Goal: Complete application form

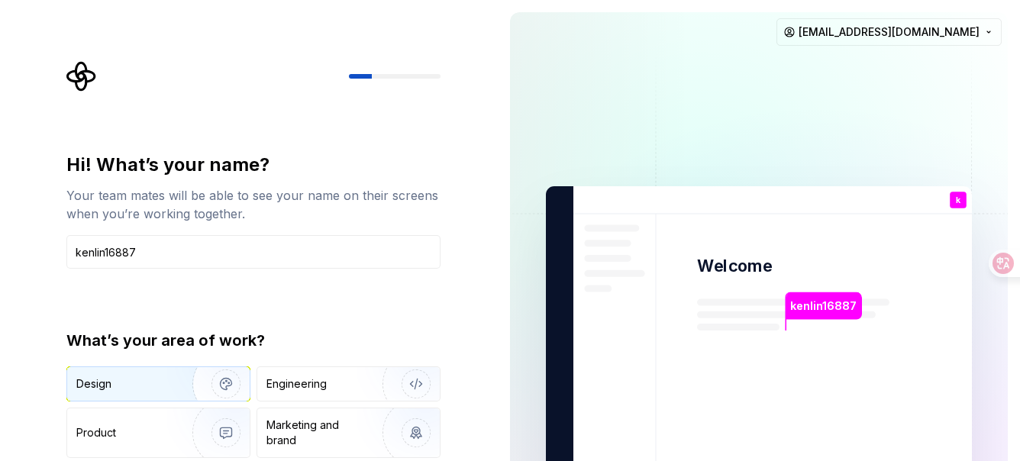
type input "kenlin16887"
click at [110, 392] on div "Design" at bounding box center [158, 384] width 183 height 34
type button "Design"
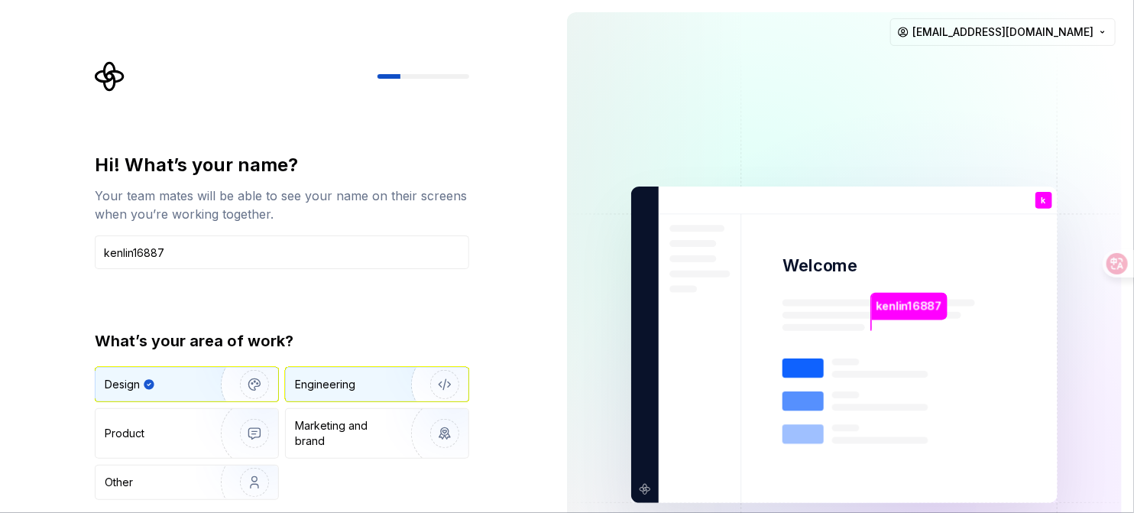
click at [388, 394] on img "button" at bounding box center [435, 384] width 98 height 102
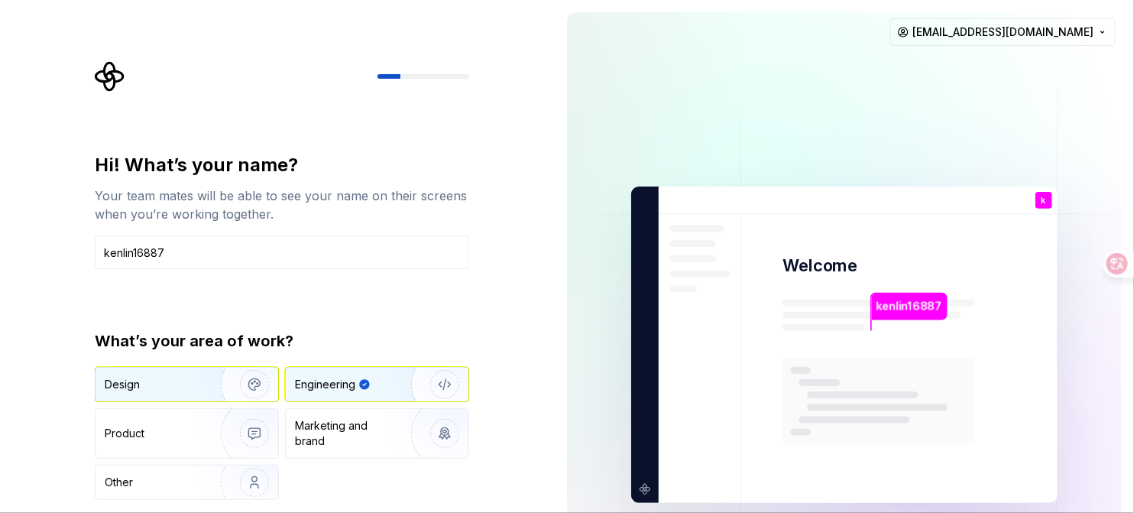
click at [192, 388] on div "Design" at bounding box center [153, 384] width 96 height 15
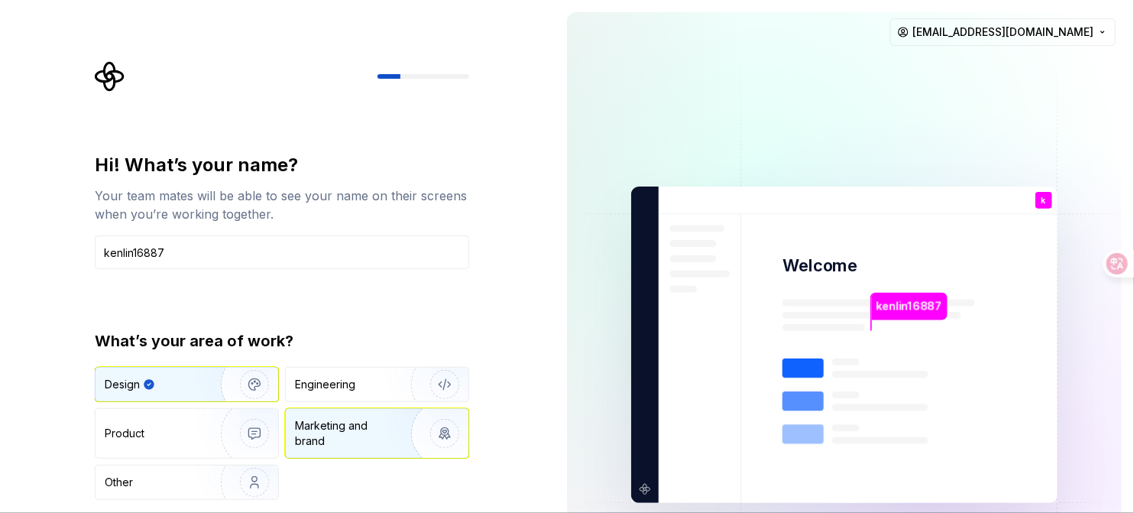
click at [353, 432] on div "Marketing and brand" at bounding box center [346, 433] width 103 height 31
click at [187, 386] on div "Design" at bounding box center [153, 384] width 96 height 15
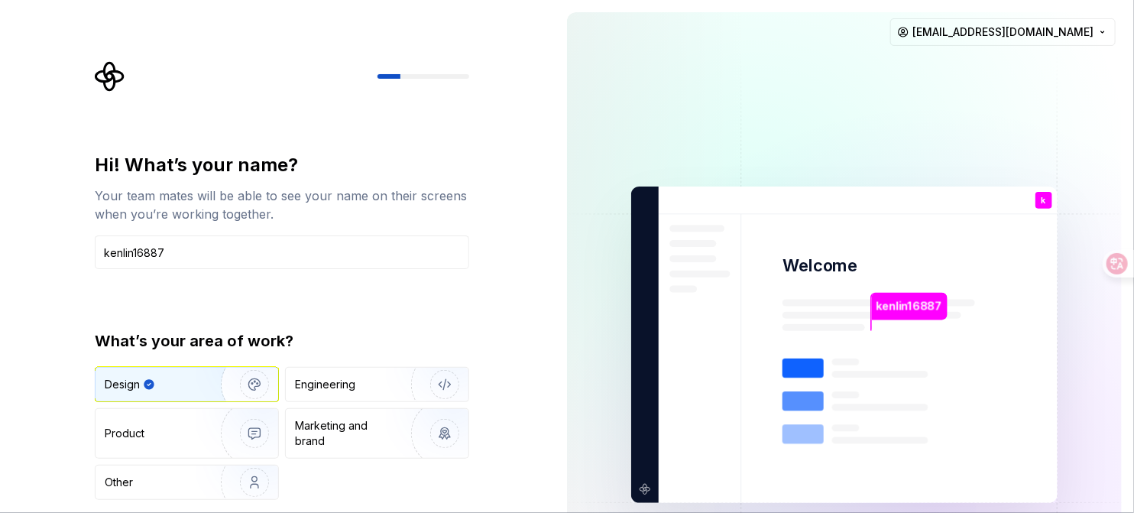
click at [837, 367] on icon at bounding box center [878, 426] width 192 height 137
drag, startPoint x: 445, startPoint y: 434, endPoint x: 451, endPoint y: 497, distance: 63.7
click at [446, 436] on img "button" at bounding box center [435, 433] width 98 height 102
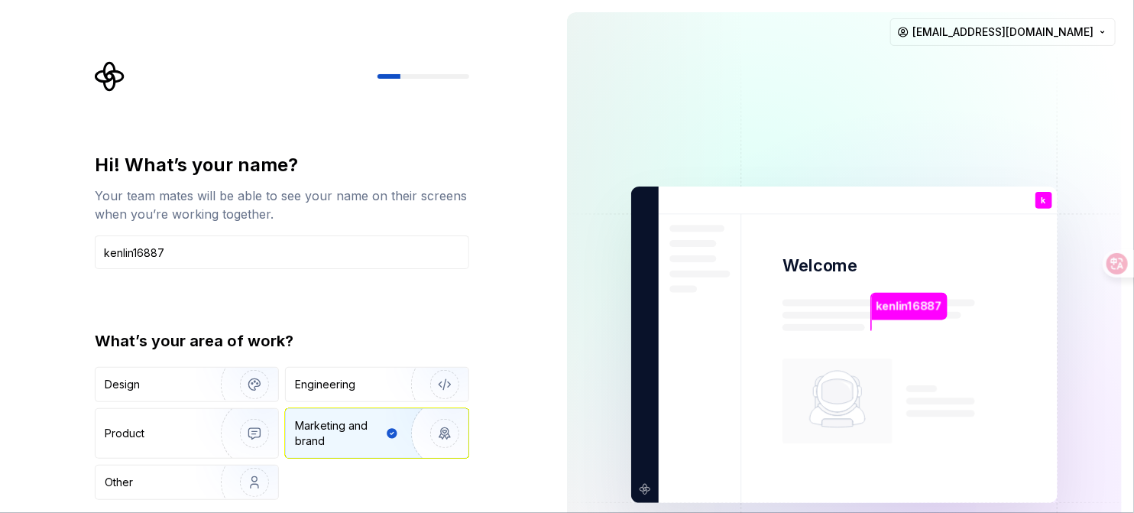
click at [514, 432] on div "Hi! What’s your name? Your team mates will be able to see your name on their sc…" at bounding box center [277, 344] width 555 height 689
click at [137, 461] on div "Other" at bounding box center [149, 481] width 89 height 15
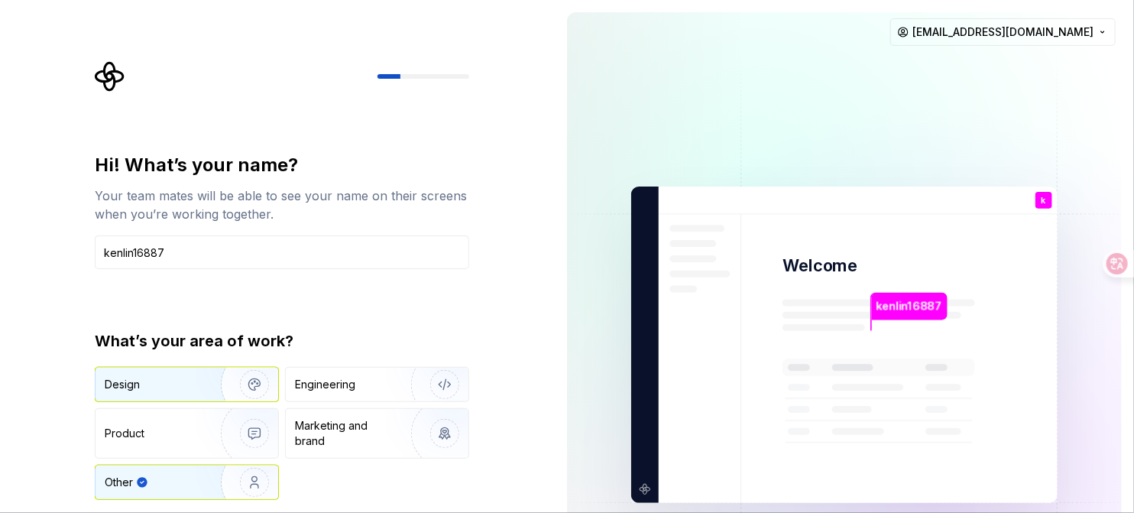
click at [135, 383] on div "Design" at bounding box center [122, 384] width 35 height 15
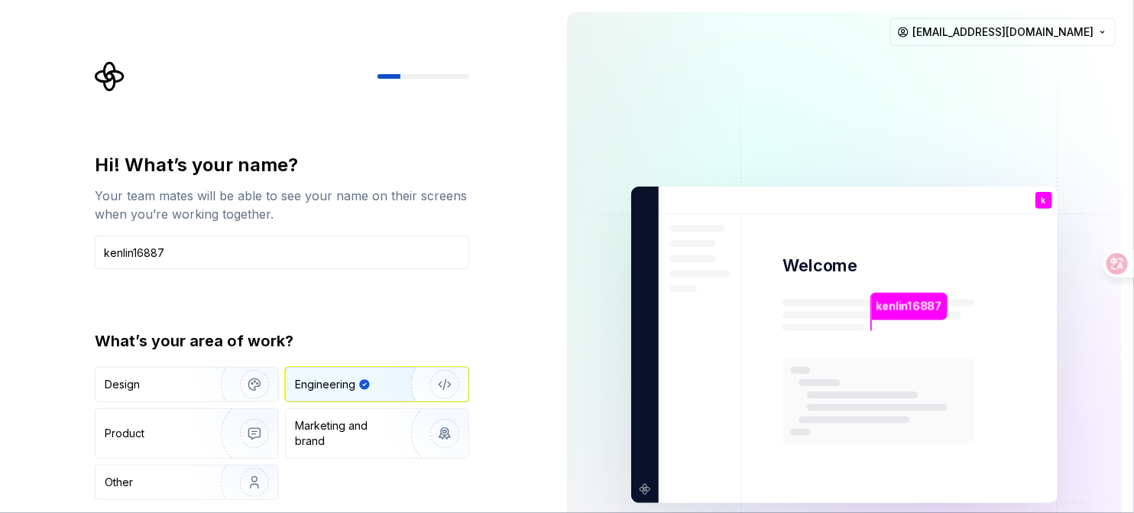
type button "Engineering"
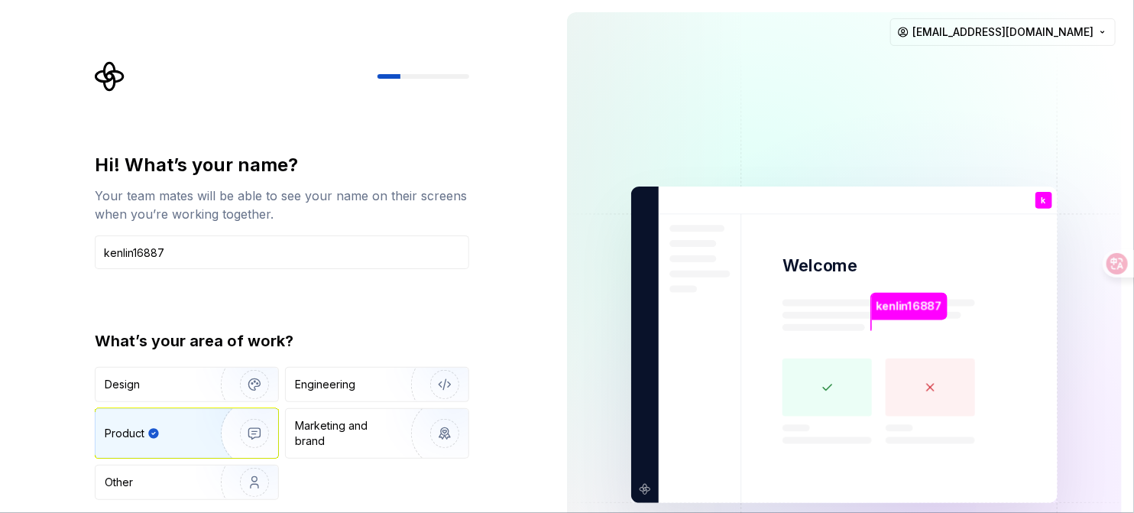
type button "Product"
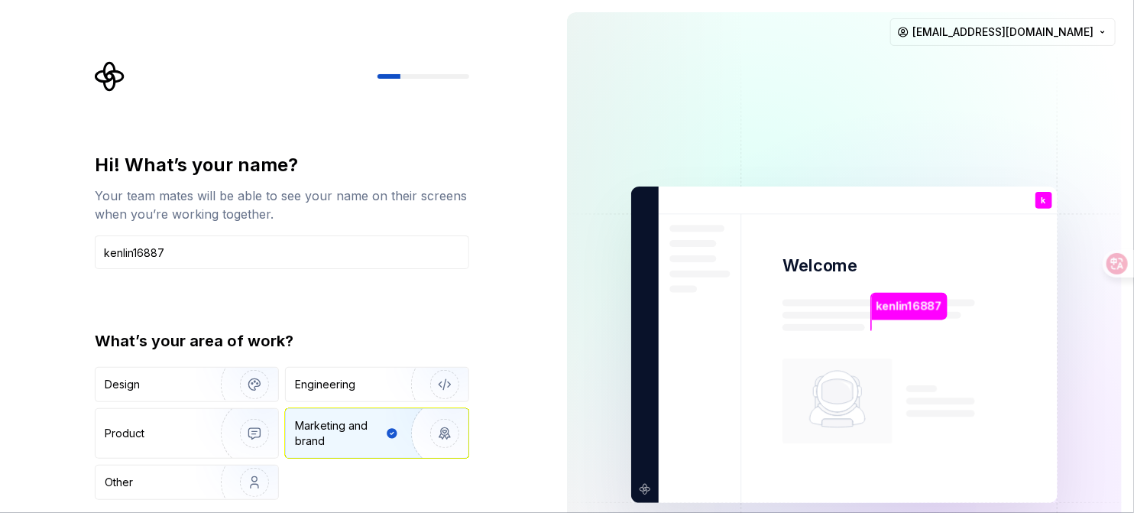
type button "Brand"
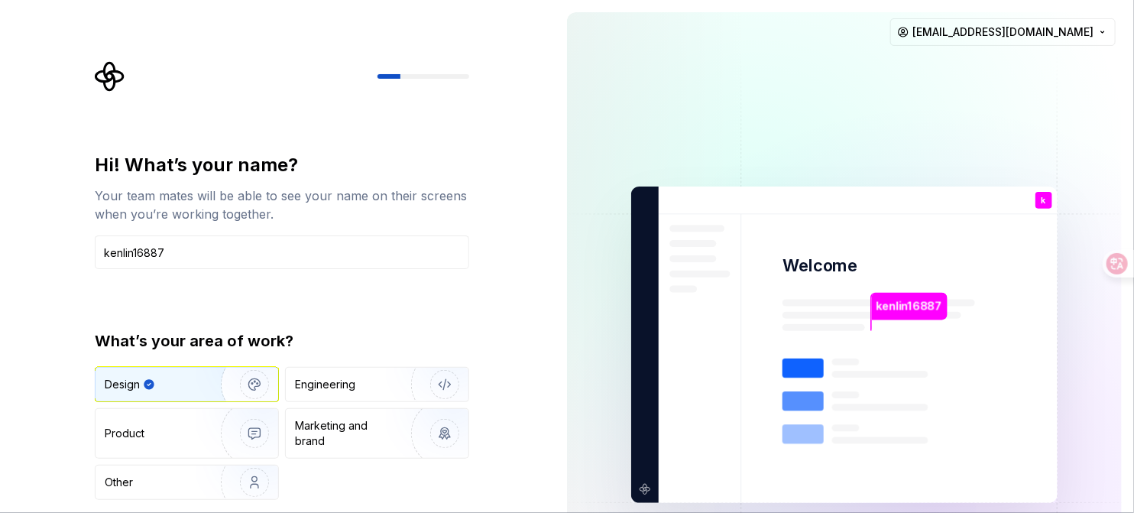
click at [1020, 203] on div "You" at bounding box center [1043, 212] width 26 height 19
click at [1020, 34] on html "Hi! What’s your name? Your team mates will be able to see your name on their sc…" at bounding box center [567, 256] width 1134 height 513
click at [470, 111] on html "Hi! What’s your name? Your team mates will be able to see your name on their sc…" at bounding box center [567, 256] width 1134 height 513
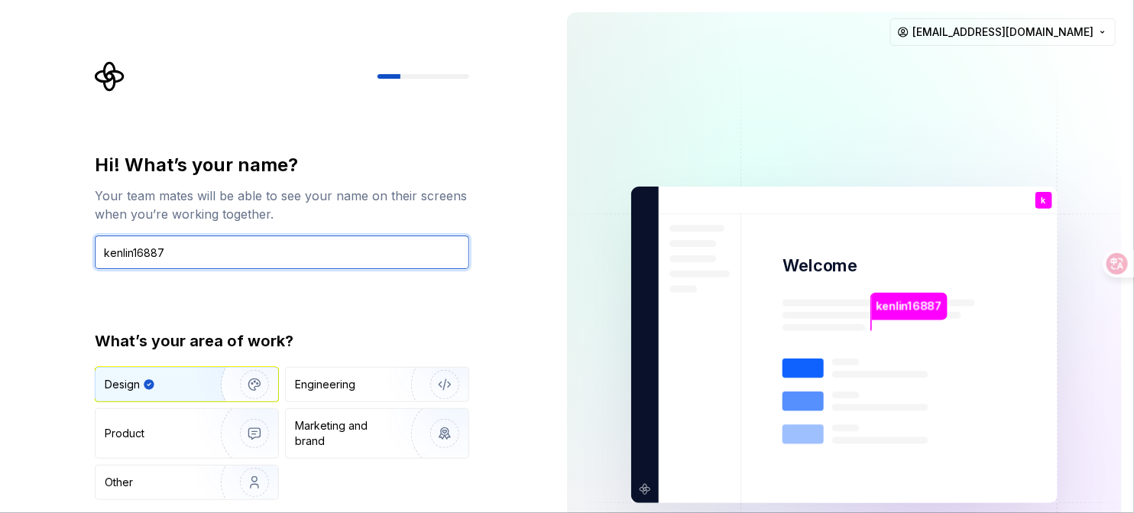
click at [181, 247] on input "kenlin16887" at bounding box center [282, 252] width 374 height 34
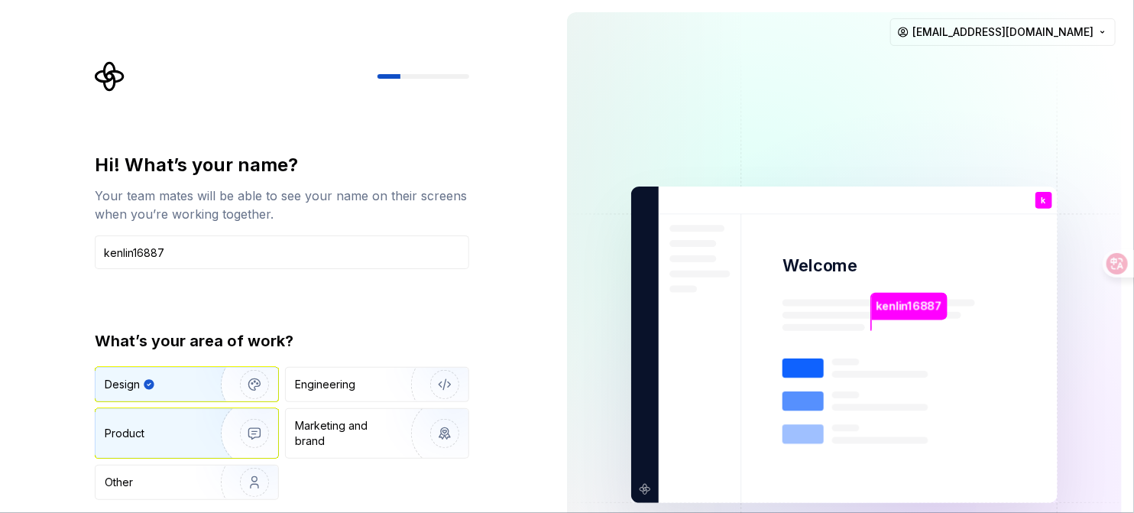
click at [164, 447] on div "Product" at bounding box center [186, 433] width 183 height 49
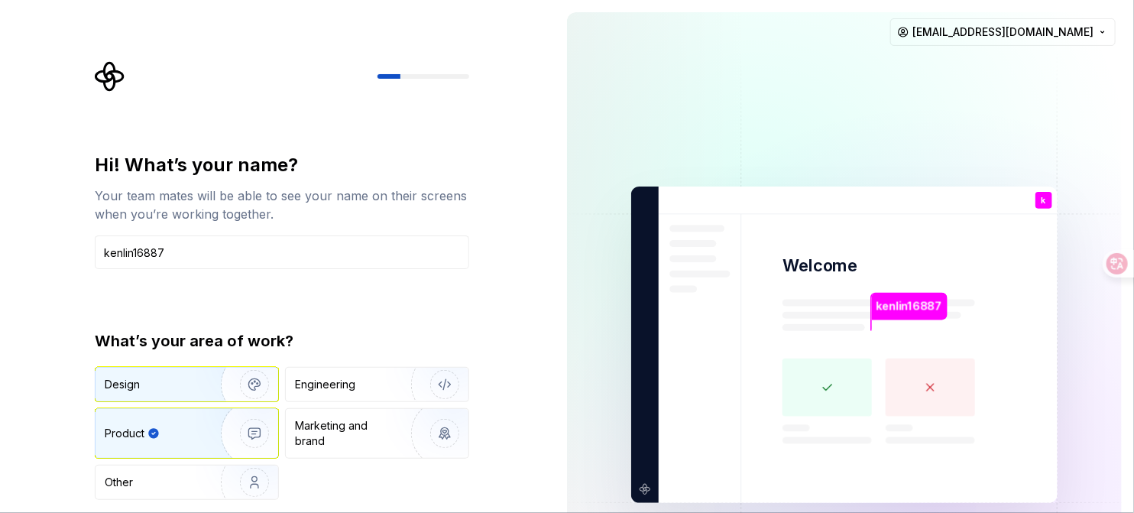
click at [166, 397] on div "Design" at bounding box center [186, 384] width 183 height 34
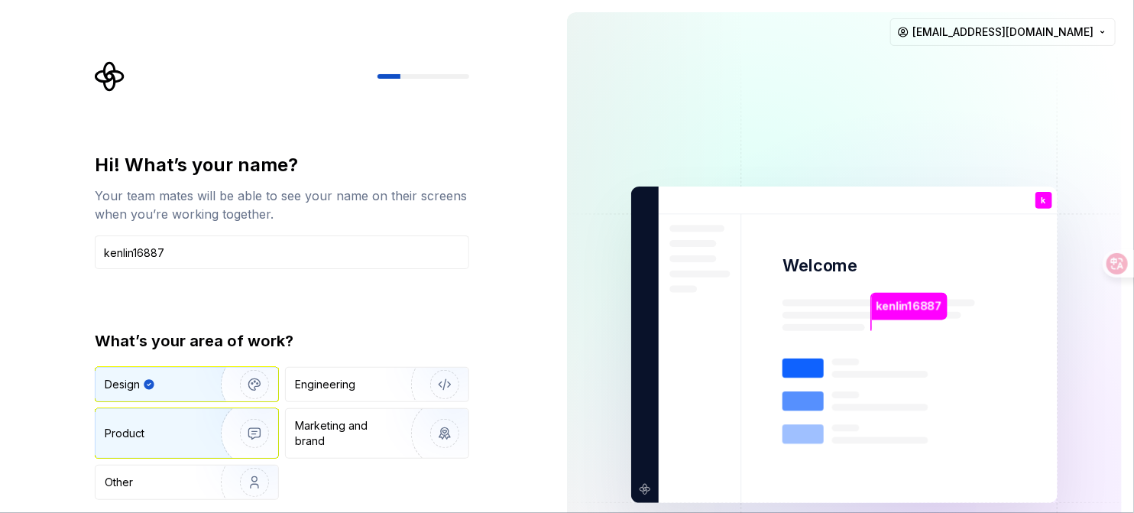
click at [166, 449] on div "Product" at bounding box center [186, 433] width 183 height 49
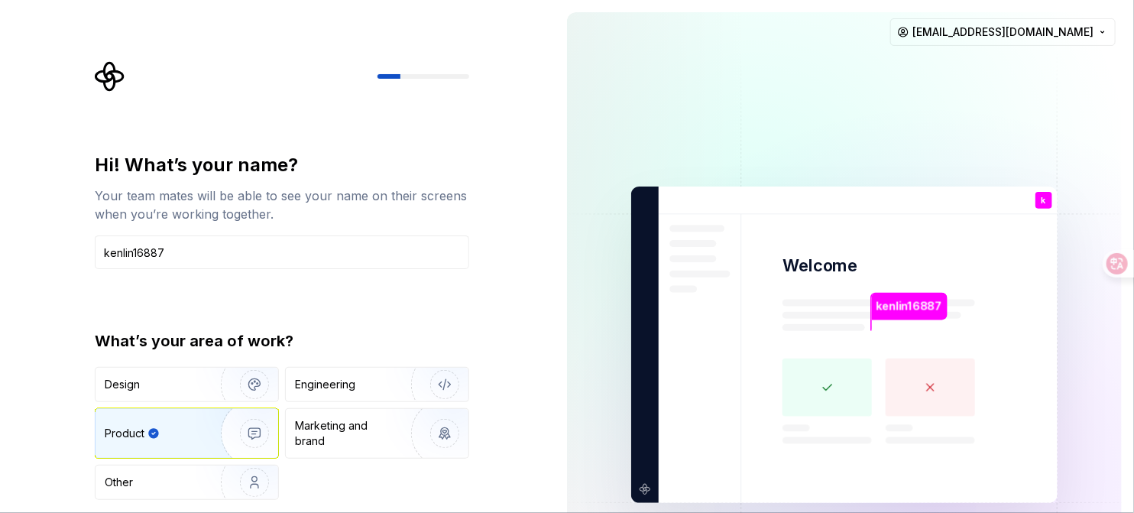
click at [826, 394] on rect at bounding box center [826, 387] width 89 height 58
drag, startPoint x: 886, startPoint y: 370, endPoint x: 899, endPoint y: 380, distance: 16.8
click at [891, 374] on rect at bounding box center [929, 387] width 89 height 58
click at [912, 386] on rect at bounding box center [929, 387] width 89 height 58
click at [886, 312] on p "kenlin16887" at bounding box center [908, 306] width 66 height 17
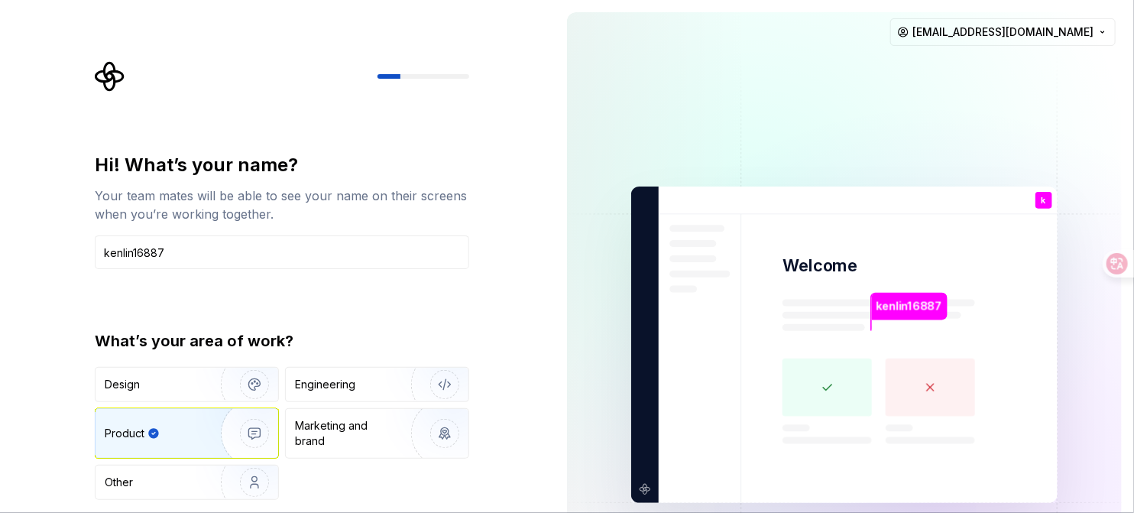
click at [645, 445] on img at bounding box center [844, 345] width 619 height 722
